Goal: Task Accomplishment & Management: Manage account settings

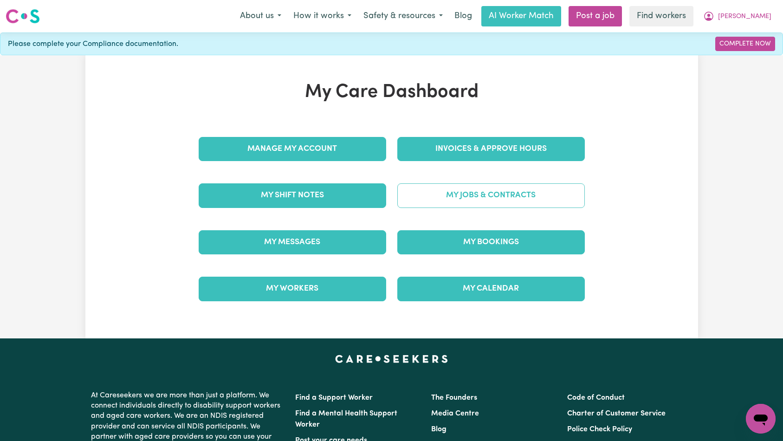
click at [422, 196] on link "My Jobs & Contracts" at bounding box center [492, 195] width 188 height 24
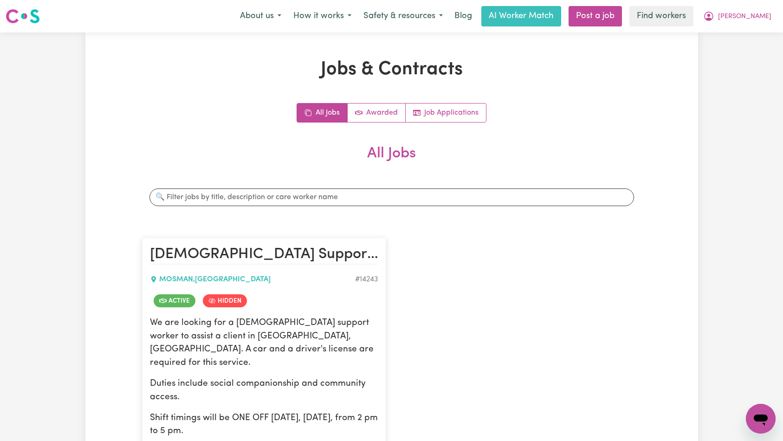
scroll to position [259, 0]
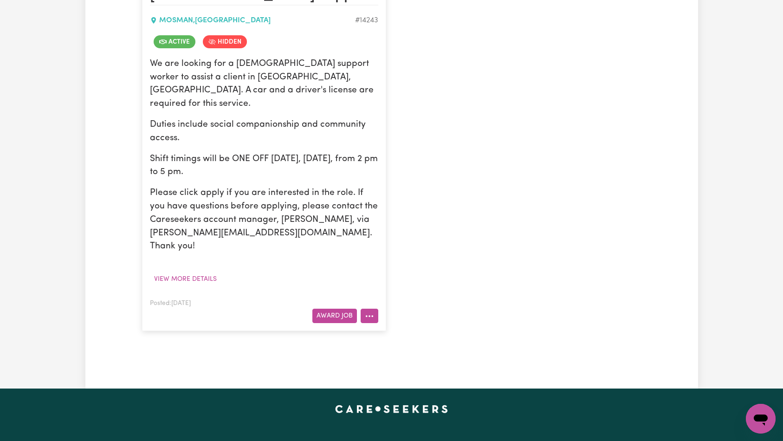
click at [373, 312] on icon "More options" at bounding box center [369, 316] width 9 height 9
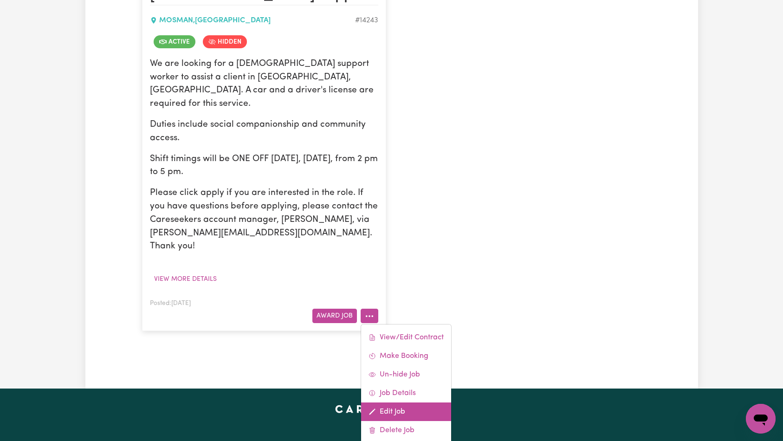
click at [393, 403] on link "Edit Job" at bounding box center [406, 412] width 90 height 19
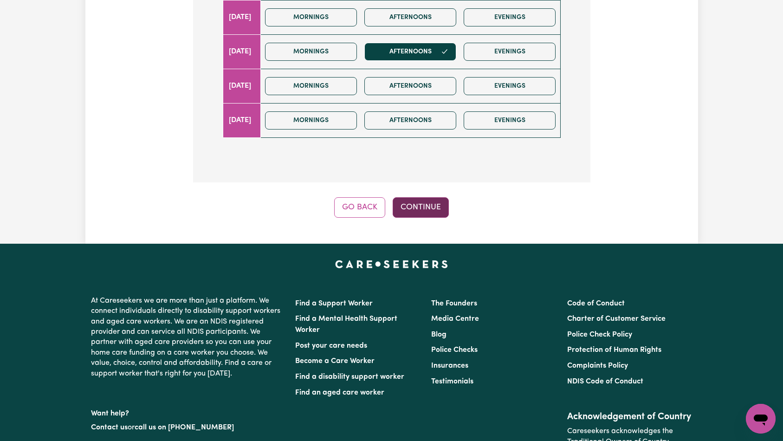
click at [419, 212] on button "Continue" at bounding box center [421, 207] width 56 height 20
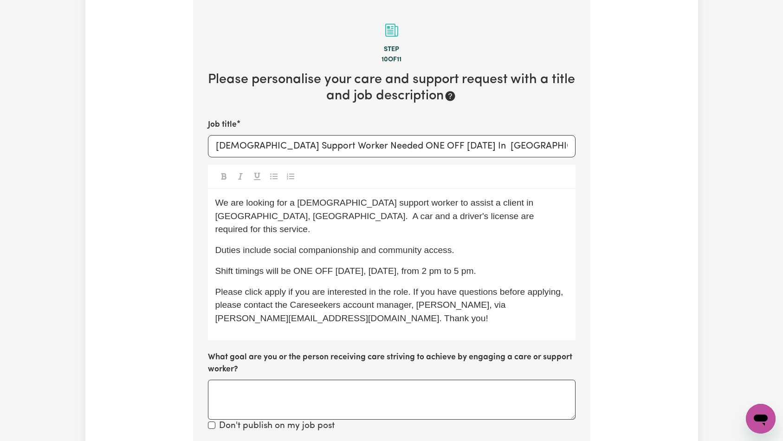
scroll to position [286, 0]
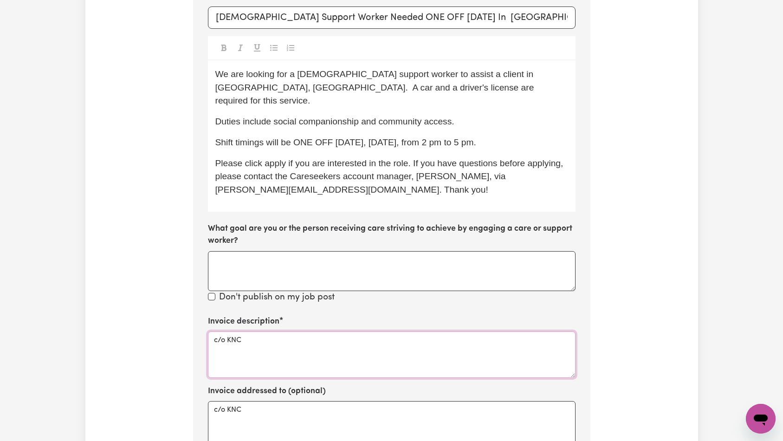
drag, startPoint x: 332, startPoint y: 343, endPoint x: 338, endPoint y: 333, distance: 11.0
click at [332, 343] on textarea "c/o KNC" at bounding box center [392, 355] width 368 height 46
paste textarea "Domestic support and Social Support"
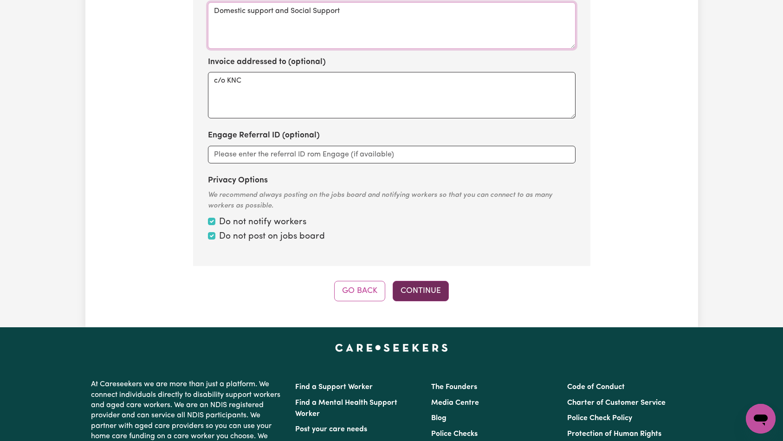
type textarea "Domestic support and Social Support"
click at [427, 281] on button "Continue" at bounding box center [421, 291] width 56 height 20
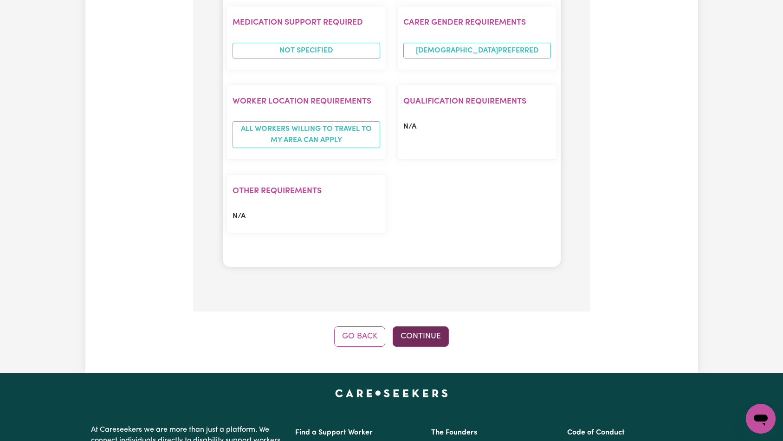
click at [430, 326] on button "Continue" at bounding box center [421, 336] width 56 height 20
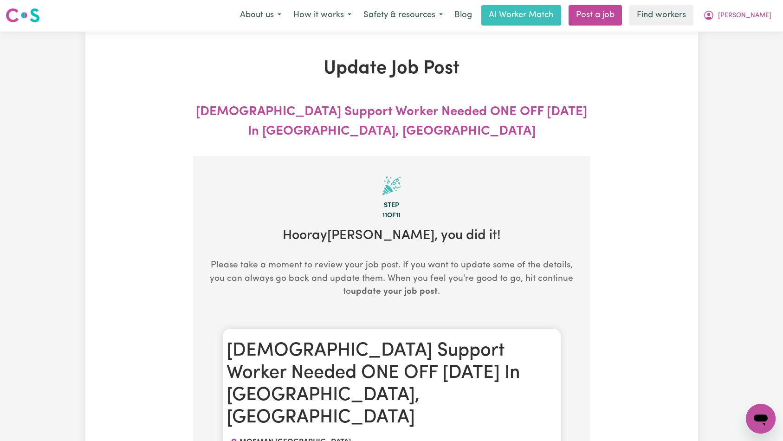
scroll to position [0, 0]
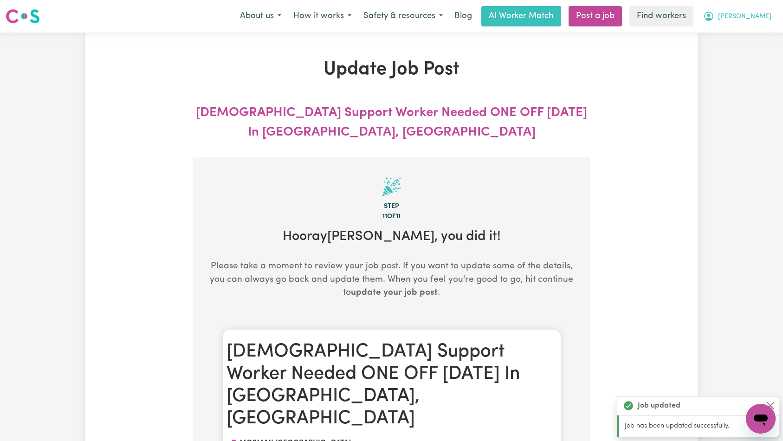
click at [763, 16] on span "[PERSON_NAME]" at bounding box center [744, 17] width 53 height 10
click at [745, 54] on link "Logout" at bounding box center [740, 54] width 73 height 18
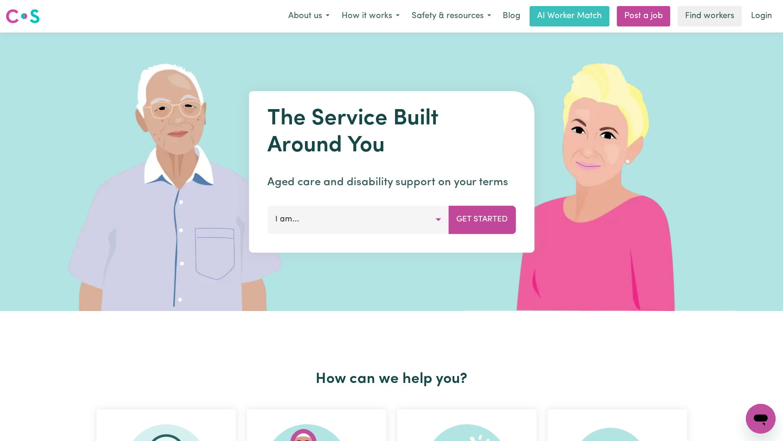
click at [765, 10] on link "Login" at bounding box center [762, 16] width 32 height 20
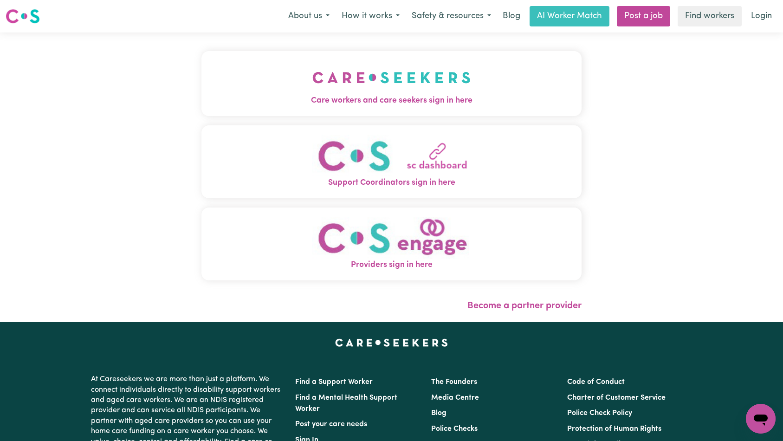
click at [313, 66] on img "Care workers and care seekers sign in here" at bounding box center [392, 77] width 158 height 34
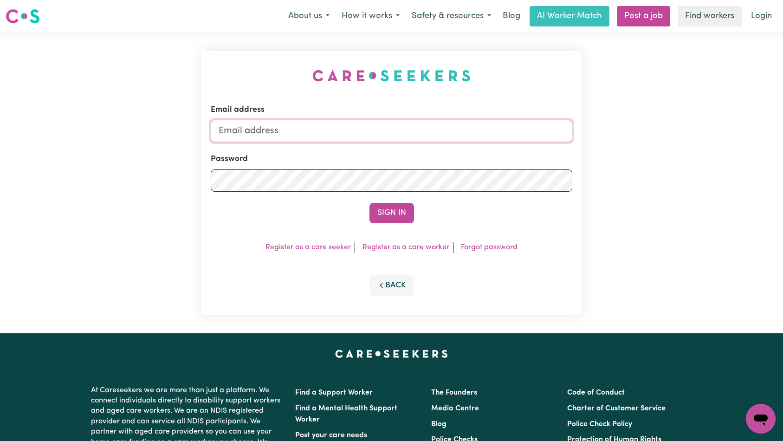
click at [414, 131] on input "Email address" at bounding box center [392, 131] width 362 height 22
type input "[EMAIL_ADDRESS][DOMAIN_NAME]"
click at [380, 209] on button "Sign In" at bounding box center [392, 213] width 45 height 20
